Goal: Register for event/course

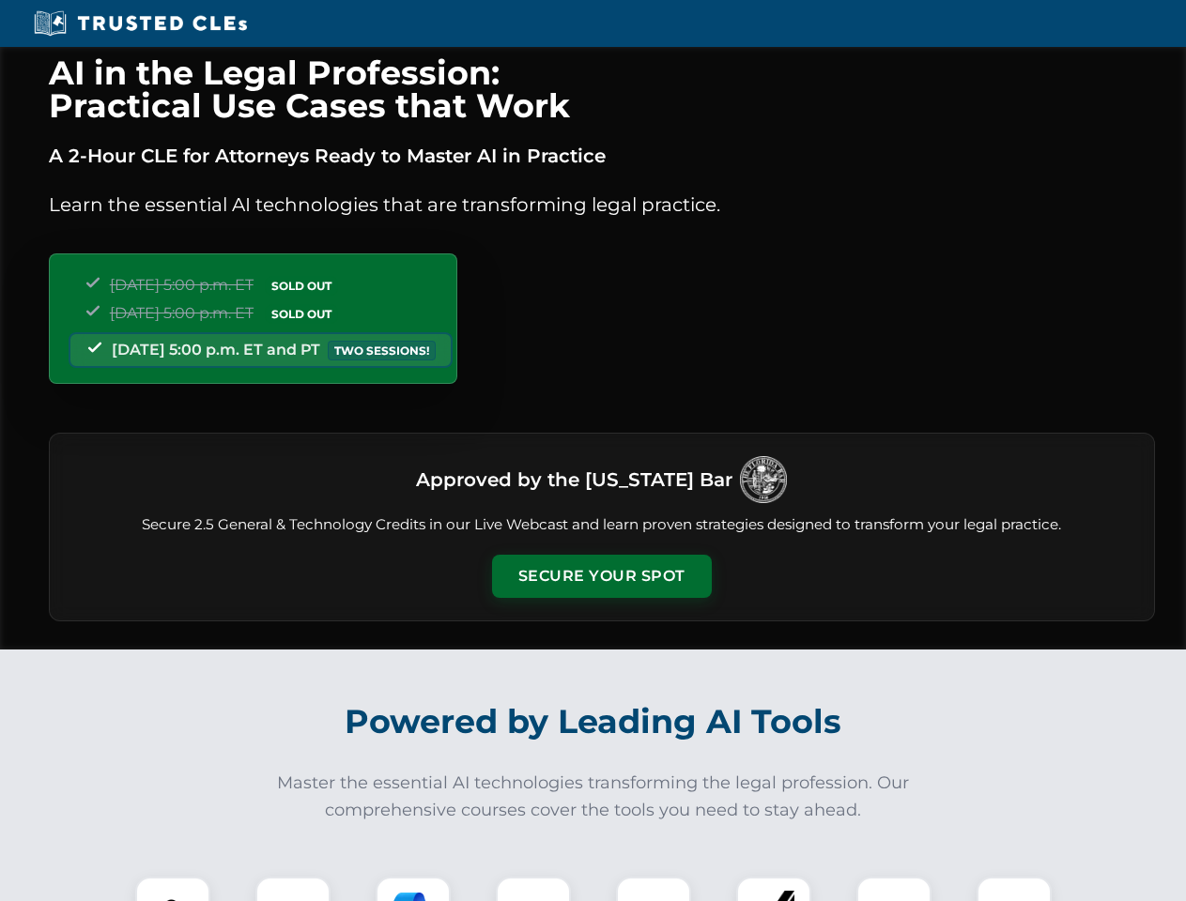
click at [601, 576] on button "Secure Your Spot" at bounding box center [602, 576] width 220 height 43
click at [173, 889] on img at bounding box center [172, 914] width 54 height 54
click at [293, 889] on div at bounding box center [292, 914] width 75 height 75
